Goal: Task Accomplishment & Management: Use online tool/utility

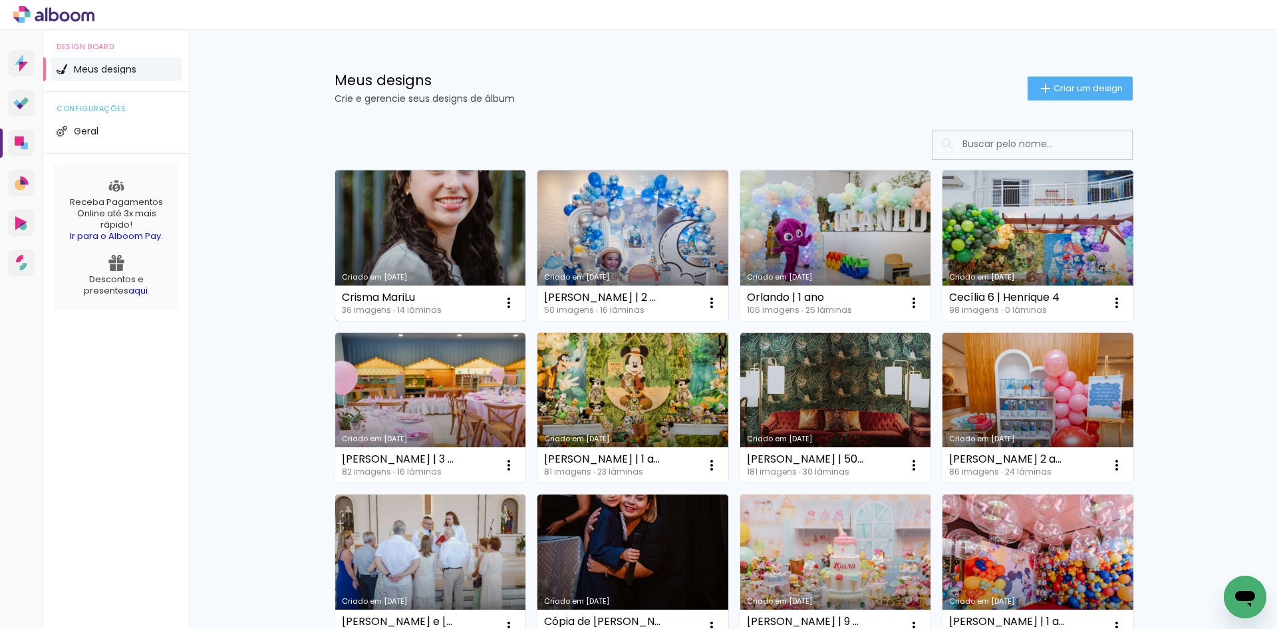
click at [413, 219] on link "Criado em [DATE]" at bounding box center [430, 245] width 191 height 150
click at [475, 249] on link "Criado em [DATE]" at bounding box center [430, 245] width 191 height 150
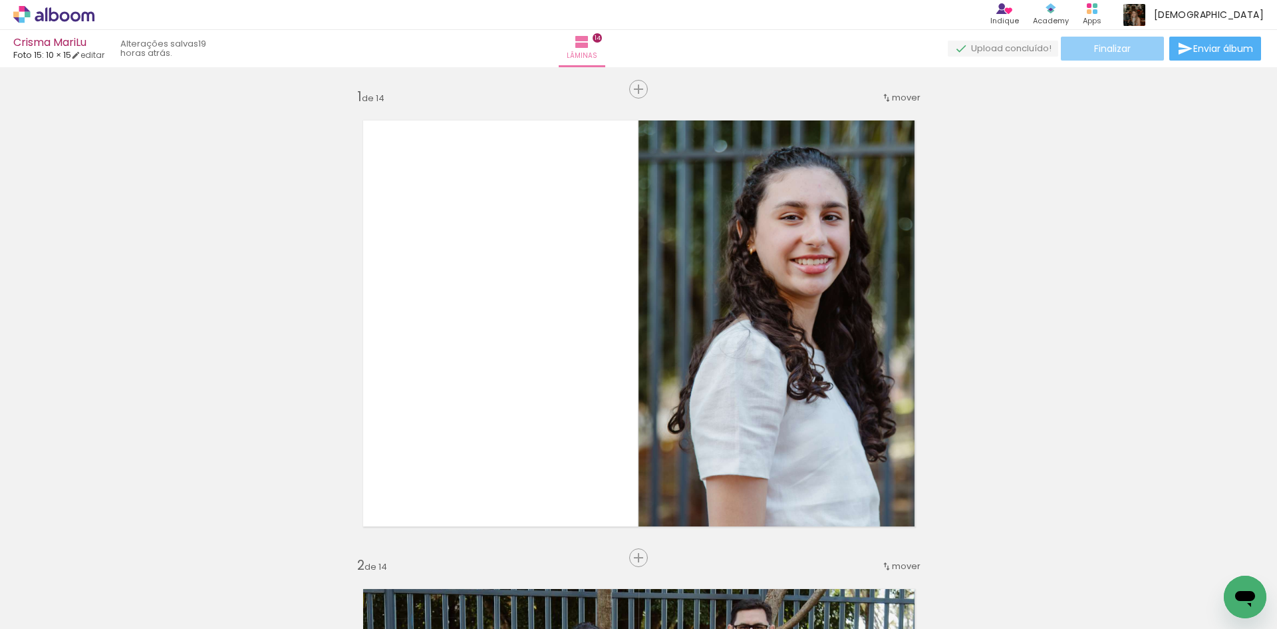
click at [1115, 53] on span "Finalizar" at bounding box center [1112, 48] width 37 height 9
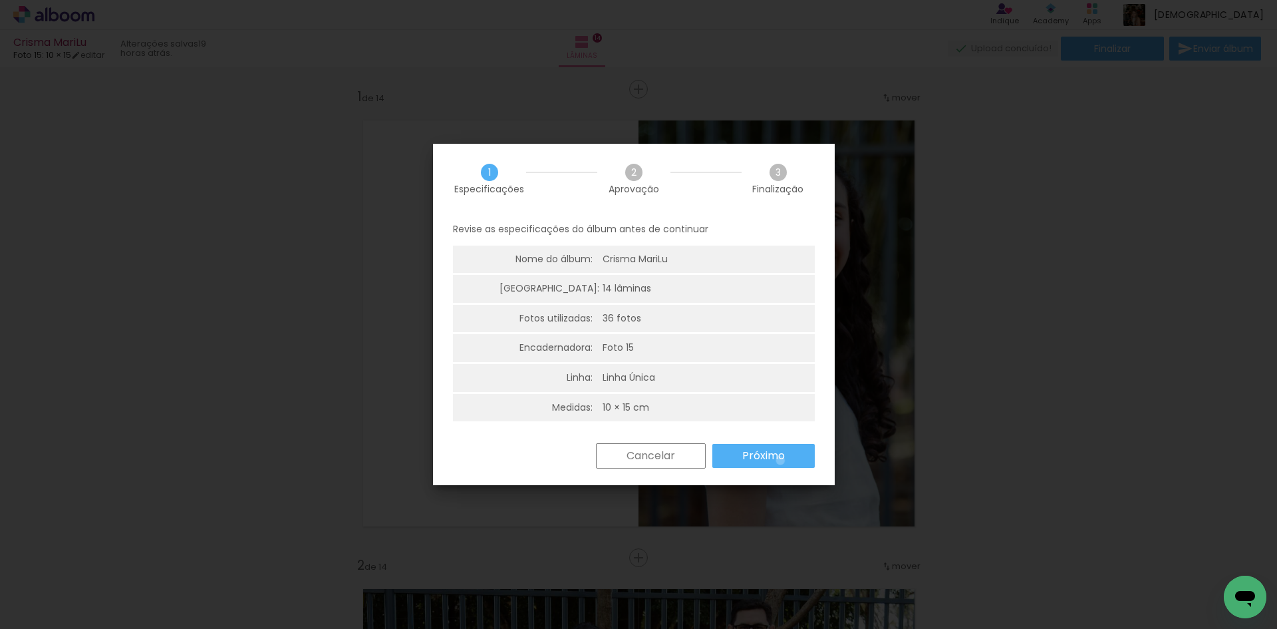
click at [0, 0] on slot "Próximo" at bounding box center [0, 0] width 0 height 0
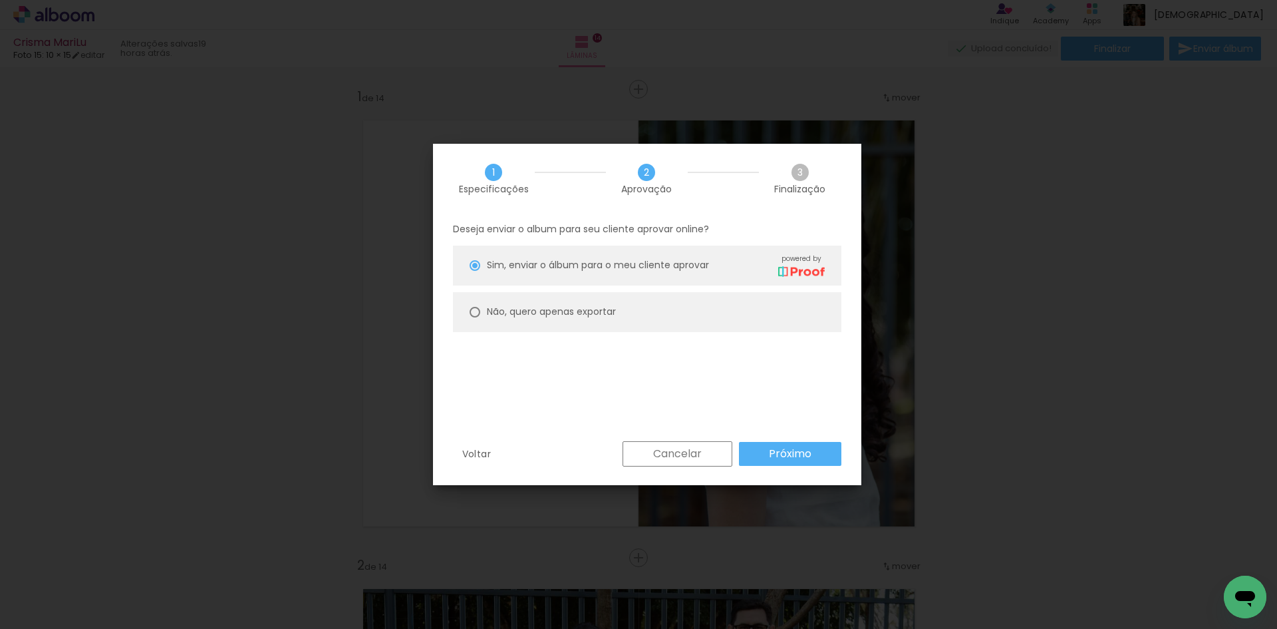
click at [0, 0] on slot "Não, quero apenas exportar" at bounding box center [0, 0] width 0 height 0
type paper-radio-button "on"
click at [814, 462] on paper-button "Próximo" at bounding box center [790, 454] width 102 height 24
type input "Alta, 300 DPI"
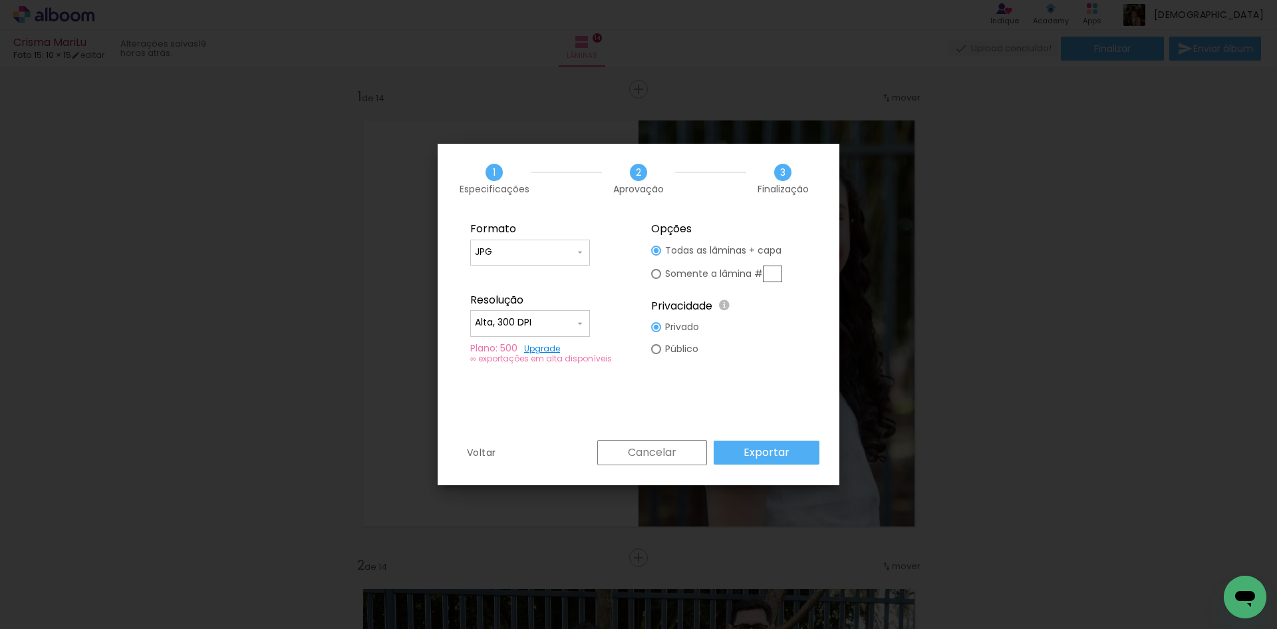
click at [780, 460] on paper-button "Exportar" at bounding box center [767, 452] width 106 height 24
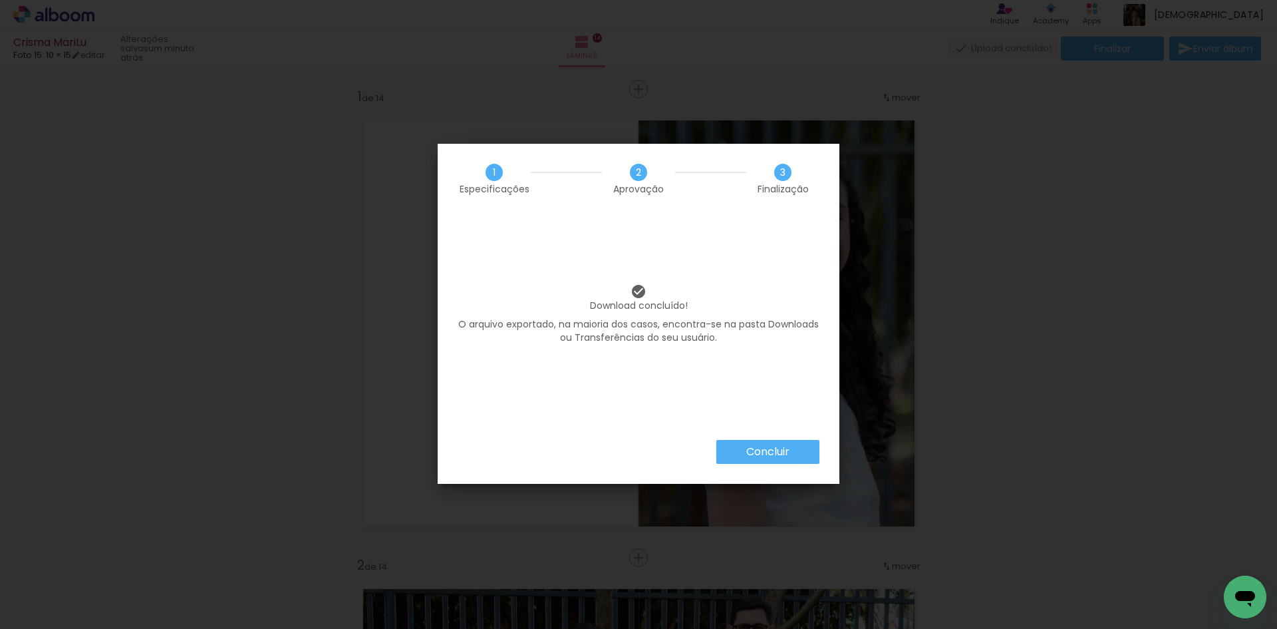
click at [796, 447] on paper-button "Concluir" at bounding box center [767, 452] width 103 height 24
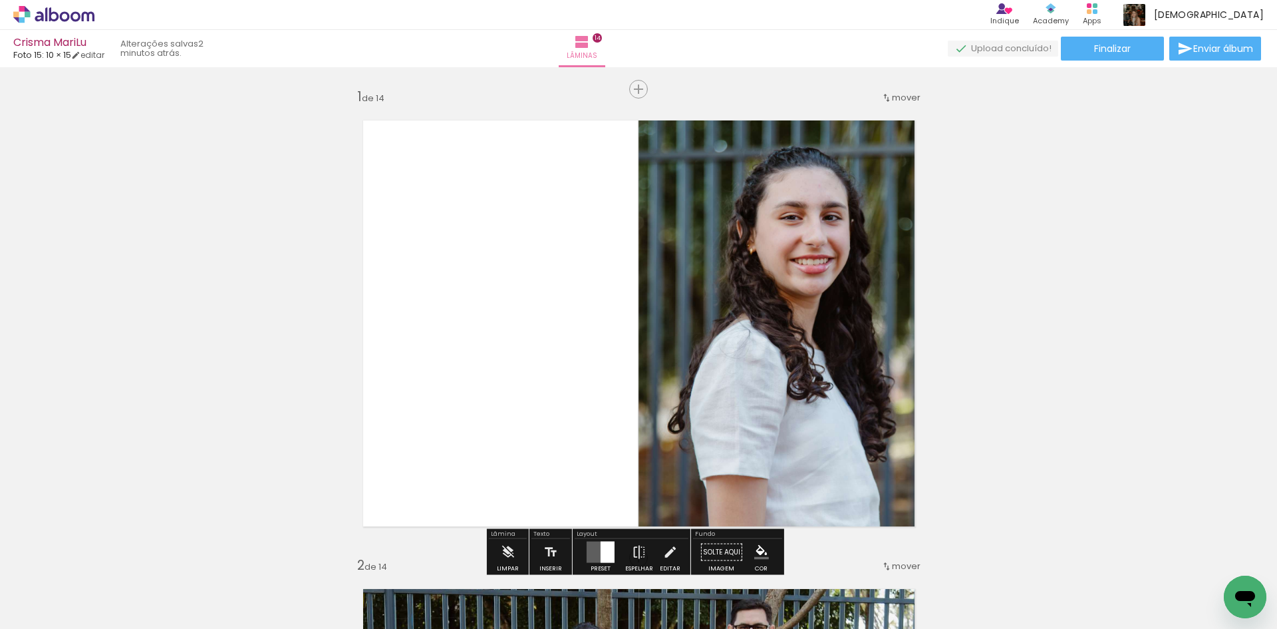
click at [74, 9] on icon at bounding box center [53, 14] width 81 height 17
